Goal: Task Accomplishment & Management: Manage account settings

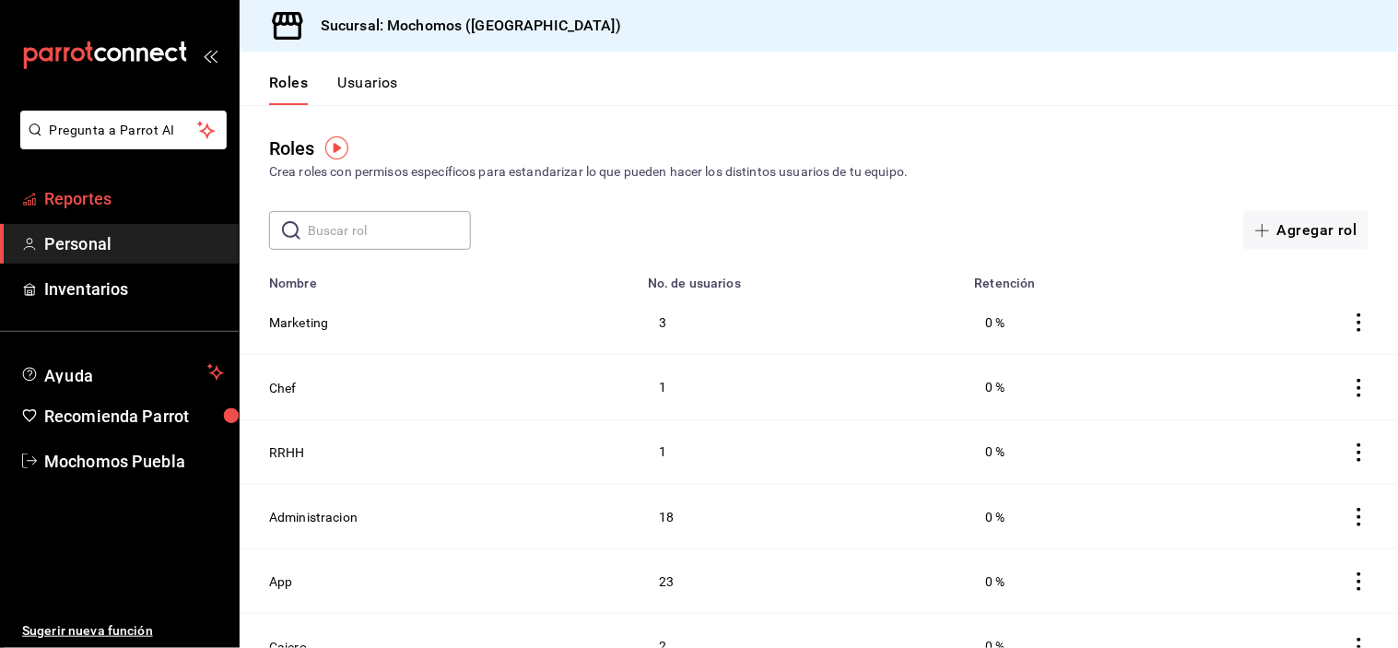
click at [111, 195] on span "Reportes" at bounding box center [134, 198] width 180 height 25
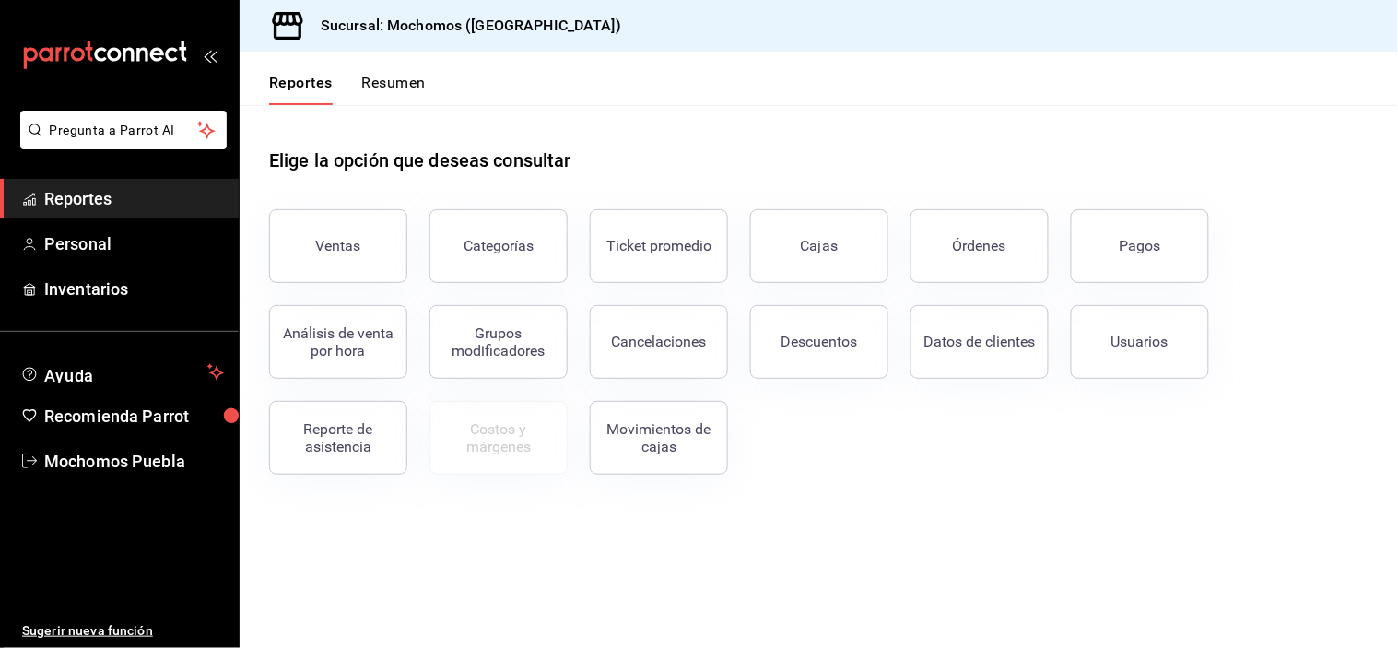
click at [1102, 245] on button "Pagos" at bounding box center [1140, 246] width 138 height 74
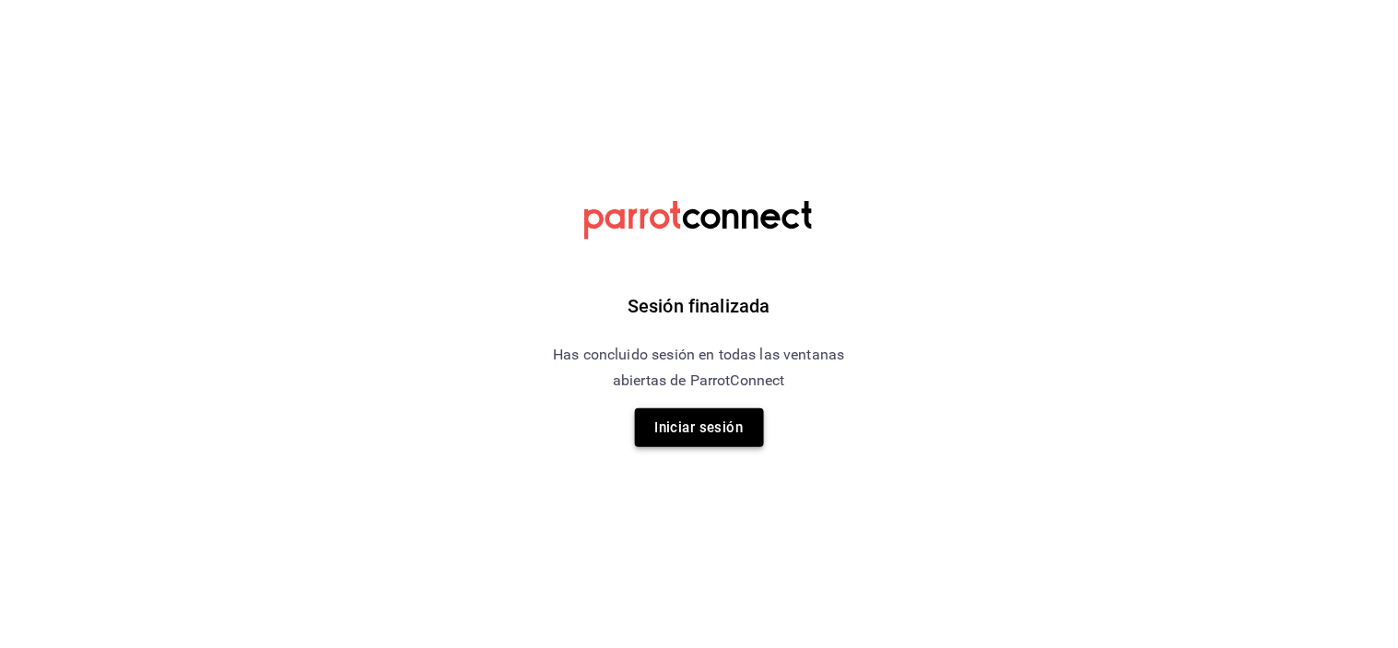
click at [662, 422] on button "Iniciar sesión" at bounding box center [699, 427] width 129 height 39
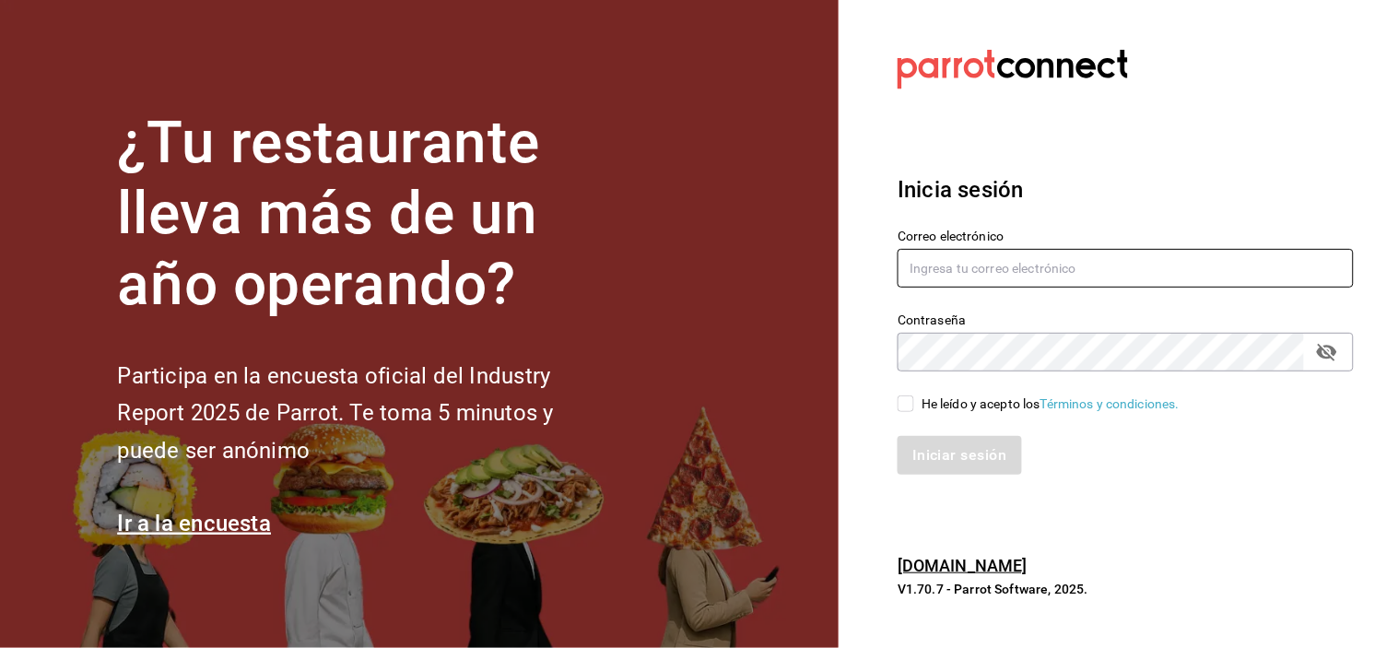
type input "mochomos.puebla@grupocosteno.com"
click at [906, 401] on input "He leído y acepto los Términos y condiciones." at bounding box center [906, 403] width 17 height 17
checkbox input "true"
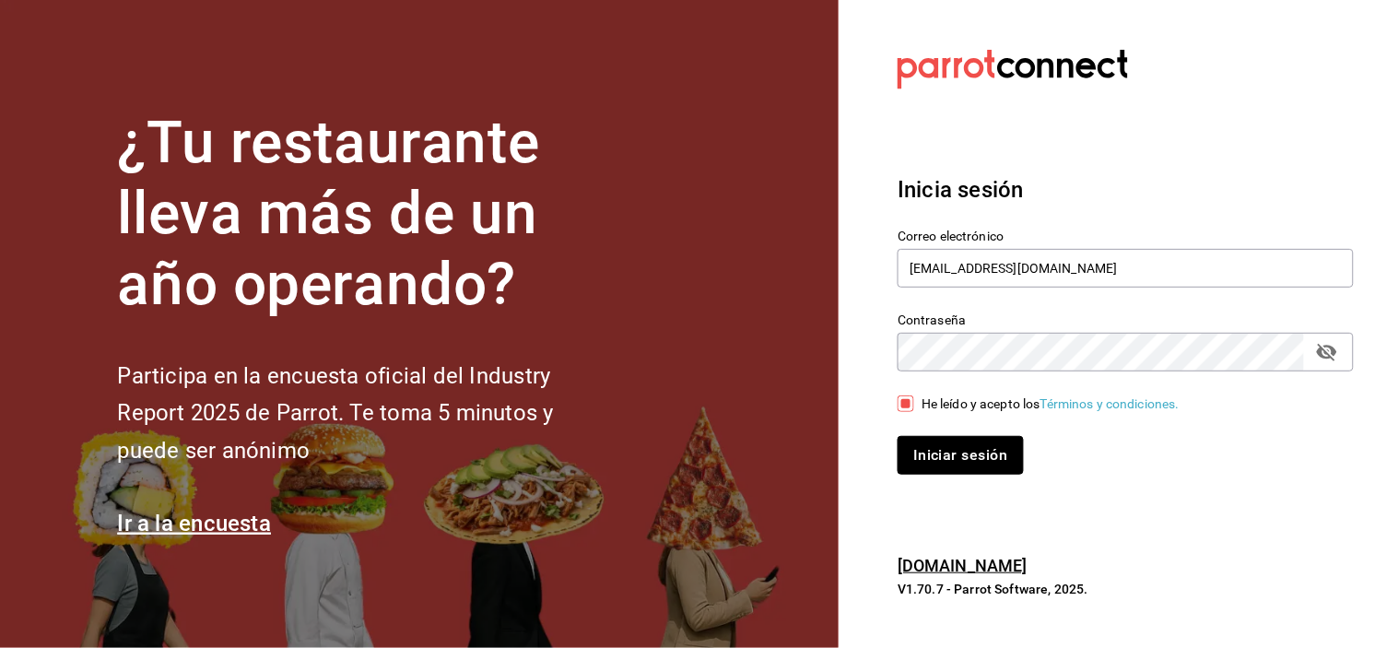
click at [924, 445] on button "Iniciar sesión" at bounding box center [960, 455] width 125 height 39
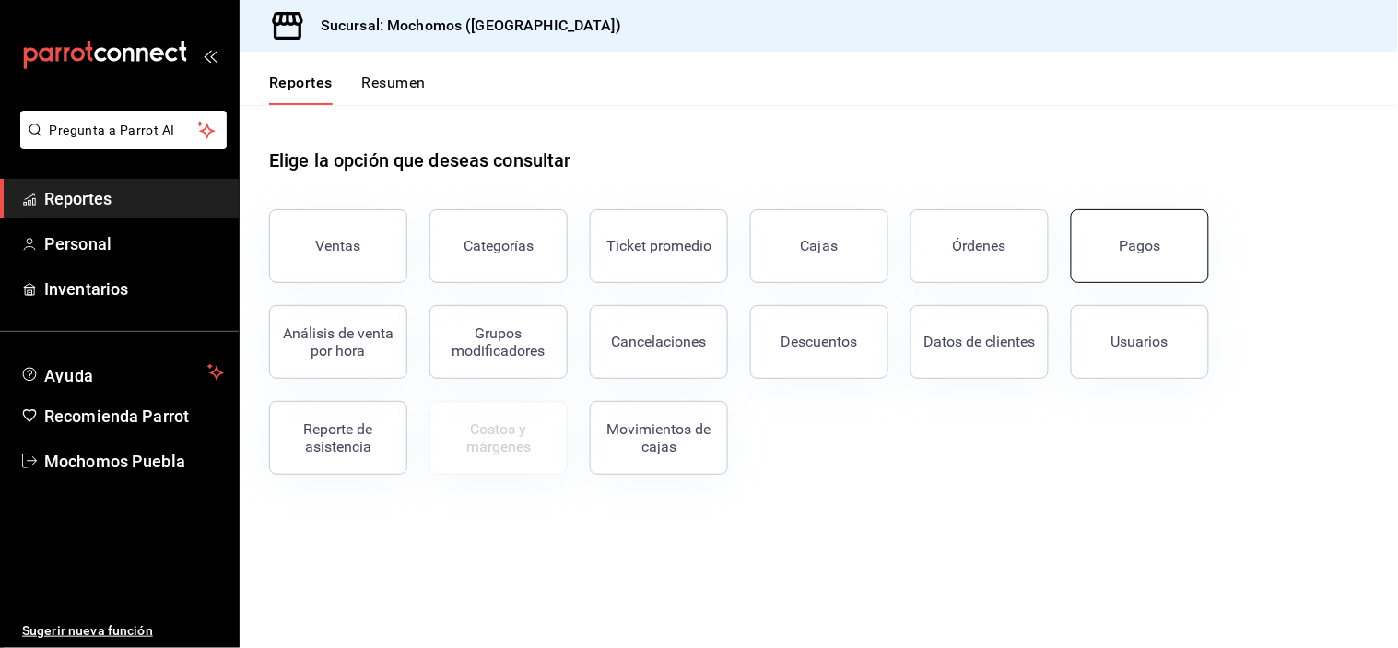
click at [1141, 238] on div "Pagos" at bounding box center [1140, 246] width 41 height 18
